Goal: Task Accomplishment & Management: Use online tool/utility

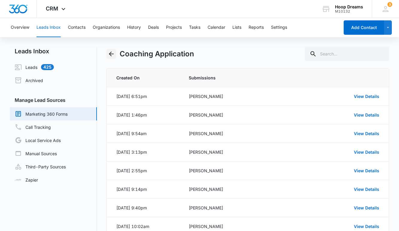
click at [109, 54] on icon "Back" at bounding box center [111, 53] width 7 height 7
